Goal: Use online tool/utility

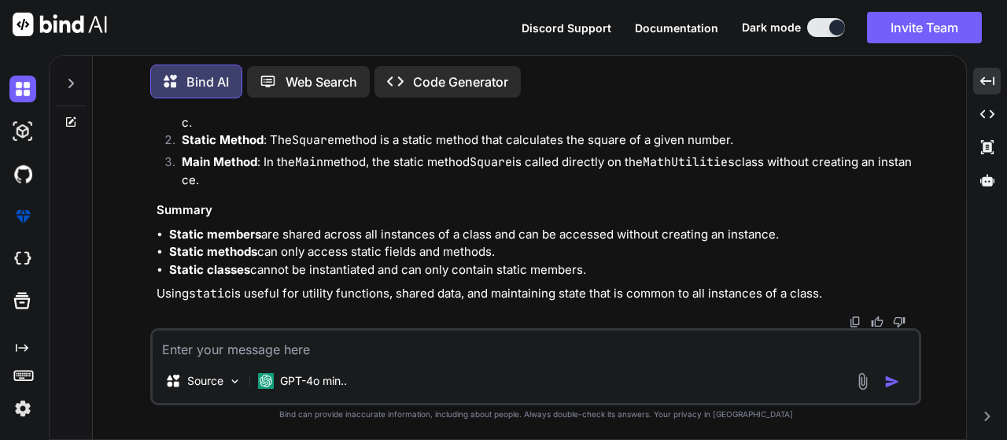
scroll to position [3297, 0]
click at [22, 289] on img at bounding box center [22, 408] width 27 height 27
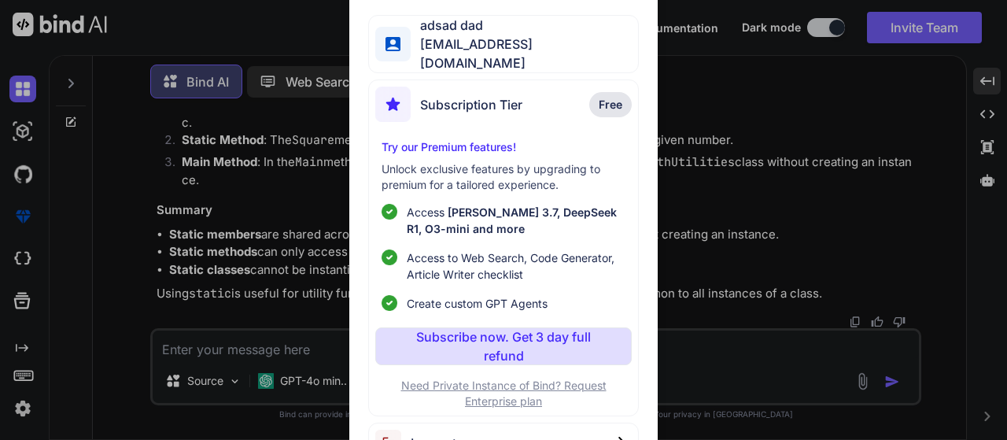
click at [496, 87] on div "My profile adsad dad [EMAIL_ADDRESS][DOMAIN_NAME] Subscription Tier Free Try ou…" at bounding box center [503, 220] width 1007 height 440
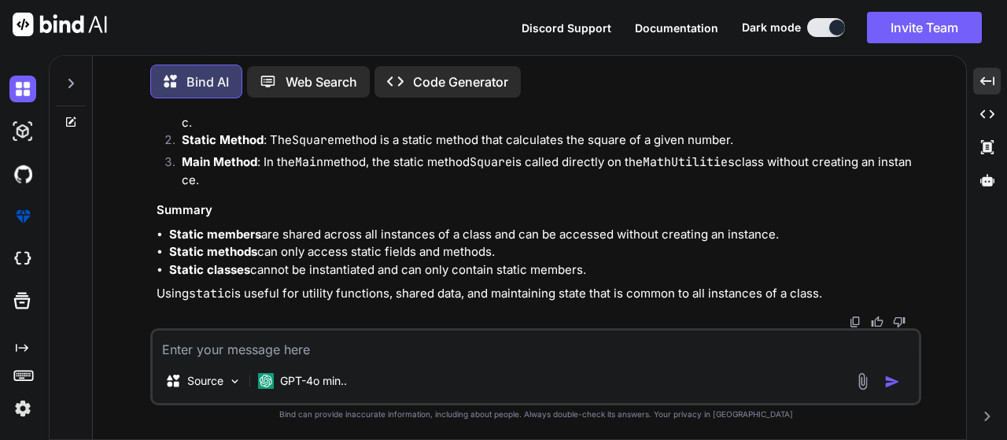
click at [24, 289] on img at bounding box center [22, 408] width 27 height 27
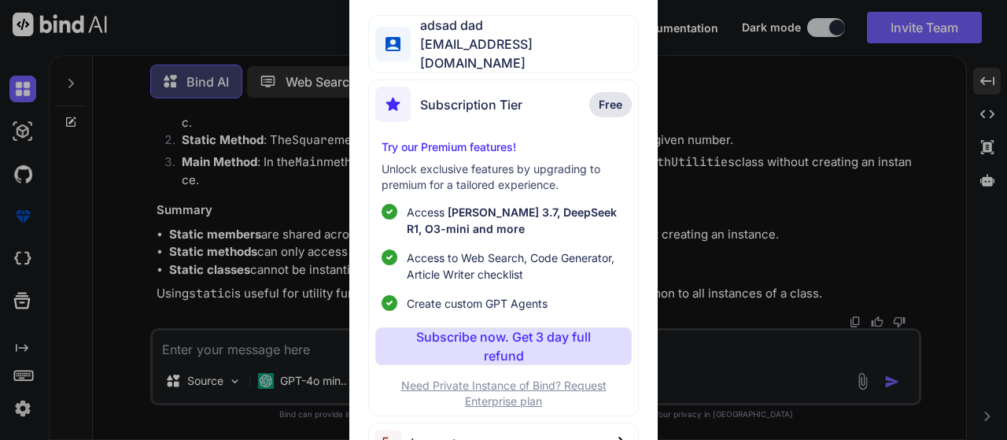
click at [496, 289] on div "My profile adsad dad [EMAIL_ADDRESS][DOMAIN_NAME] Subscription Tier Free Try ou…" at bounding box center [503, 220] width 1007 height 440
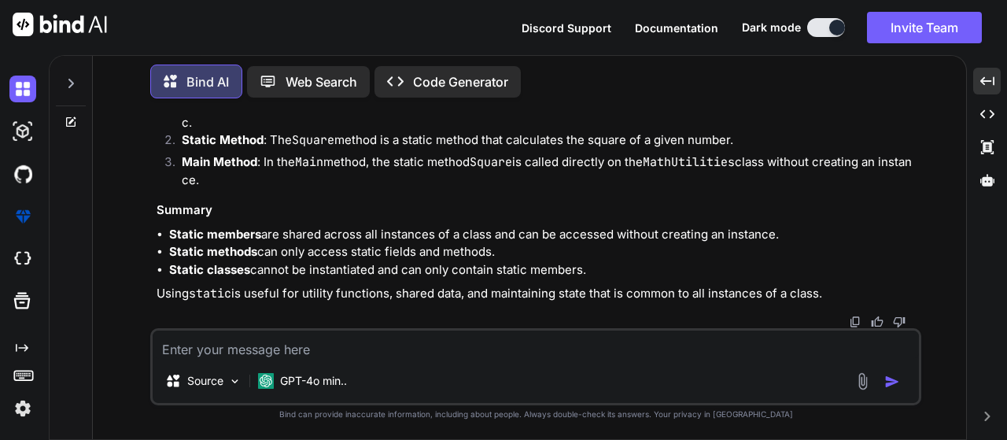
click at [496, 289] on textarea at bounding box center [536, 344] width 766 height 28
type textarea "x"
type textarea "h"
type textarea "x"
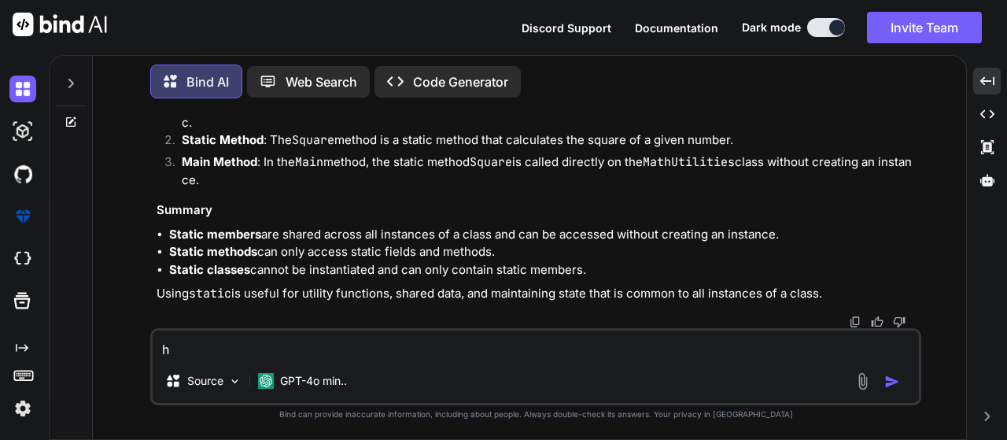
type textarea "hi"
type textarea "x"
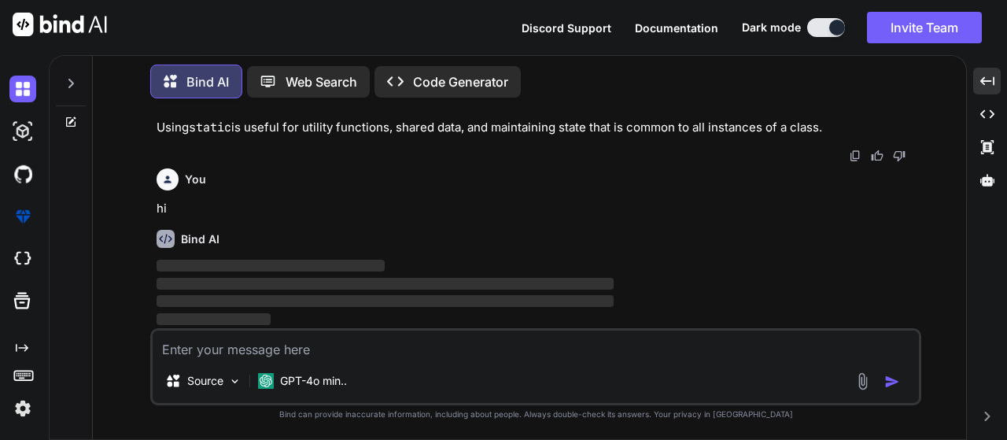
scroll to position [4407, 0]
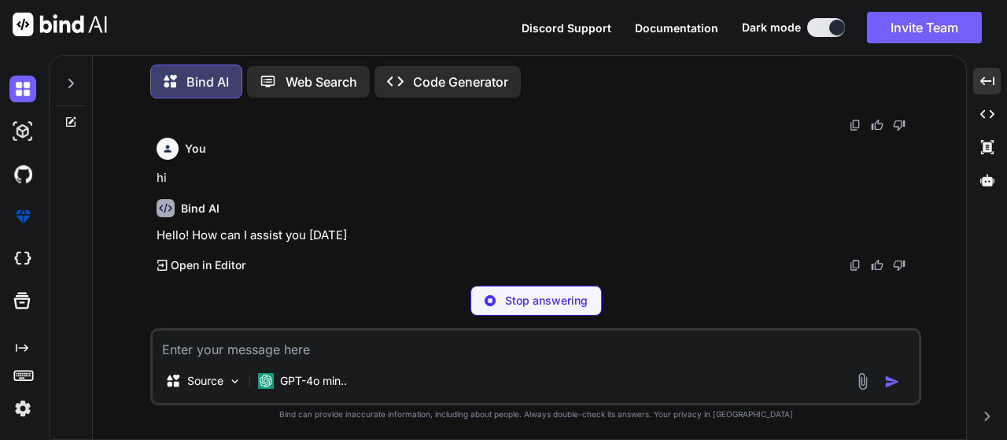
type textarea "x"
